Goal: Task Accomplishment & Management: Complete application form

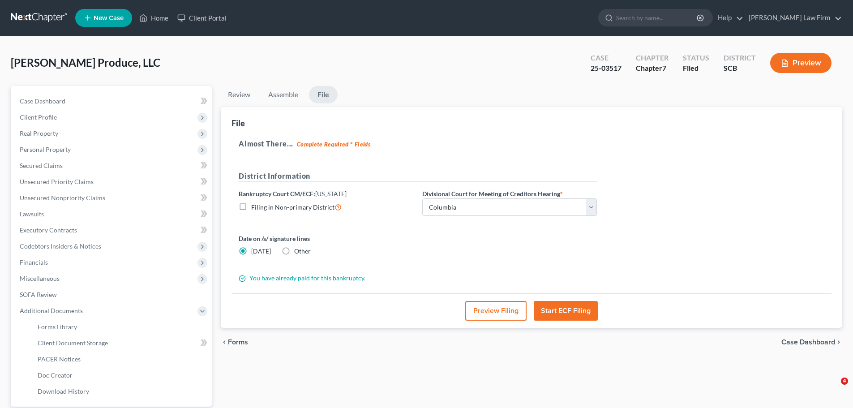
select select "1"
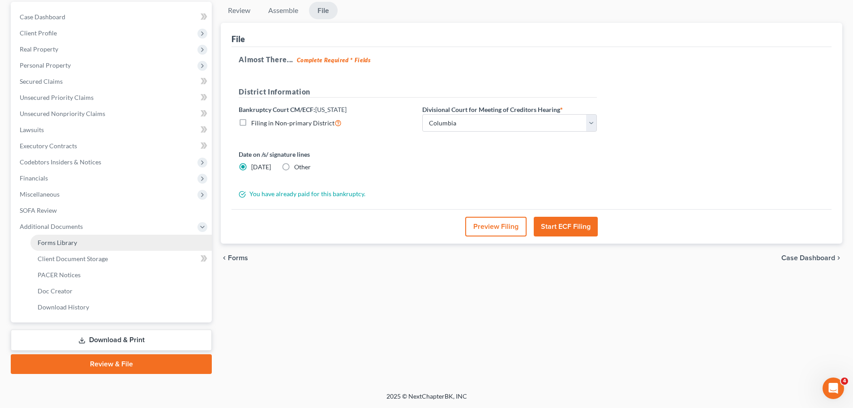
click at [59, 242] on span "Forms Library" at bounding box center [57, 243] width 39 height 8
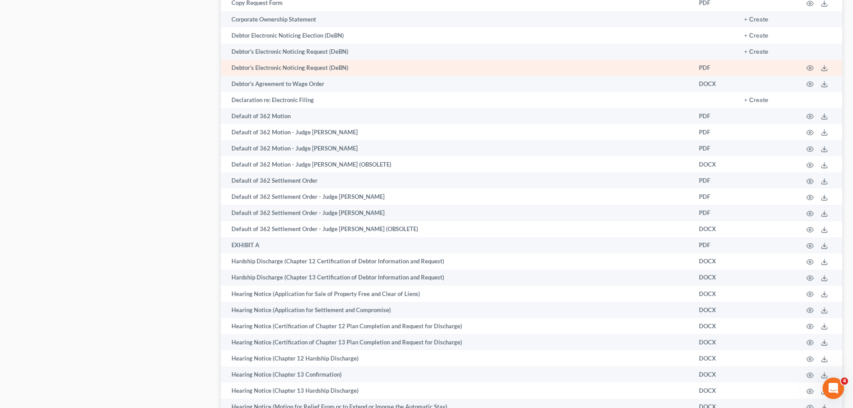
scroll to position [1042, 0]
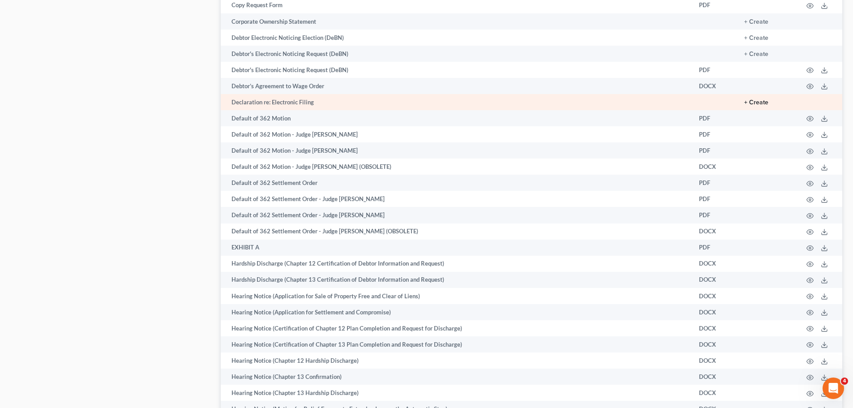
click at [760, 100] on button "+ Create" at bounding box center [756, 102] width 24 height 6
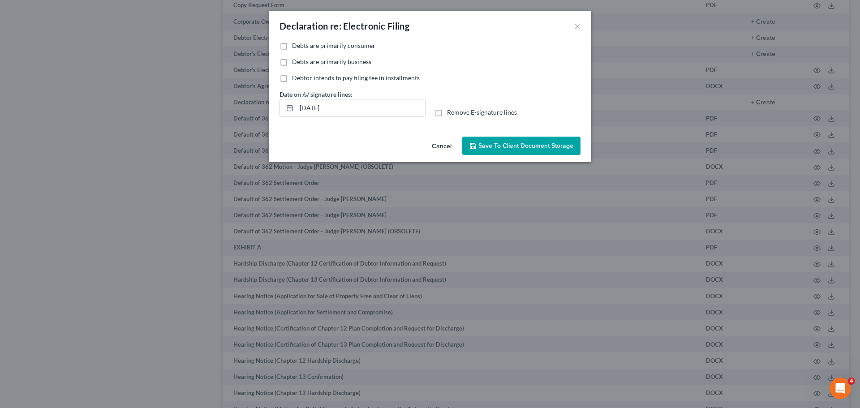
click at [292, 62] on label "Debts are primarily business" at bounding box center [331, 61] width 79 height 9
click at [296, 62] on input "Debts are primarily business" at bounding box center [299, 60] width 6 height 6
checkbox input "true"
click at [552, 144] on span "Save to Client Document Storage" at bounding box center [525, 146] width 95 height 8
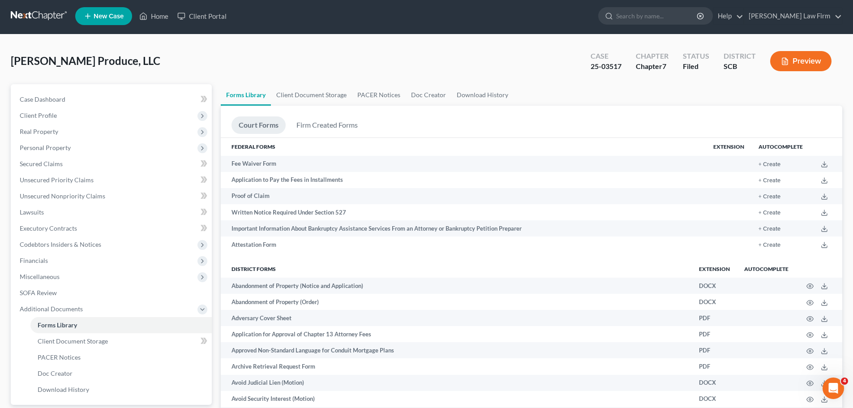
scroll to position [0, 0]
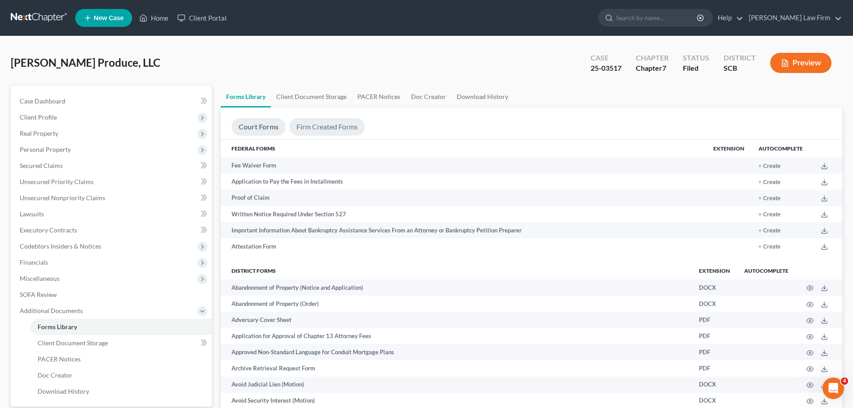
click at [309, 131] on link "Firm Created Forms" at bounding box center [327, 126] width 76 height 17
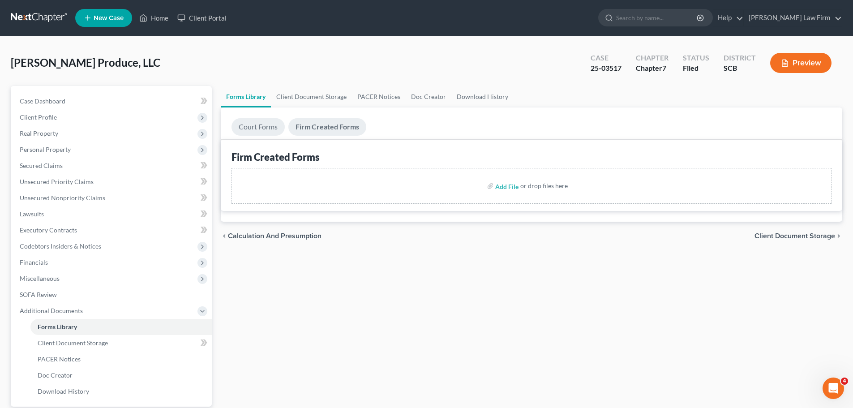
click at [260, 131] on link "Court Forms" at bounding box center [258, 126] width 53 height 17
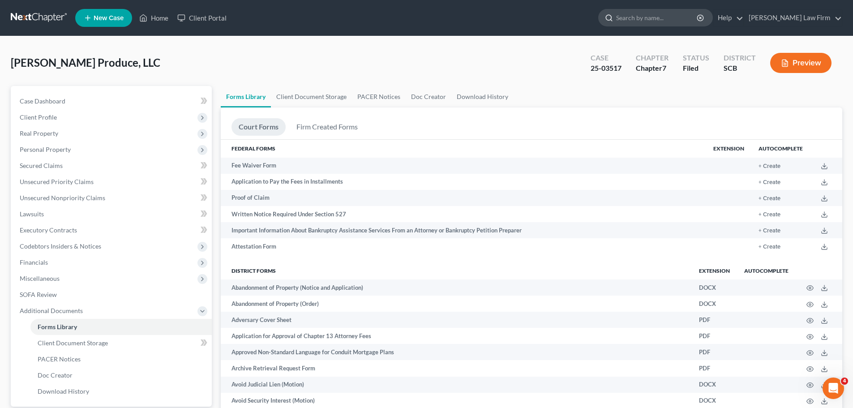
scroll to position [261, 0]
